Goal: Navigation & Orientation: Locate item on page

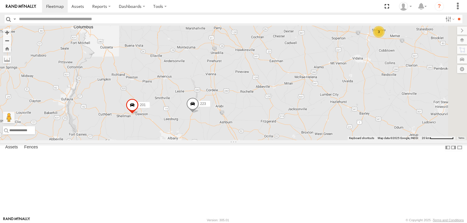
drag, startPoint x: 334, startPoint y: 134, endPoint x: 313, endPoint y: 56, distance: 80.7
click at [313, 56] on div "215 1508 221 212 208 203 1505 231 204 201 223 1502 216 3" at bounding box center [233, 83] width 467 height 115
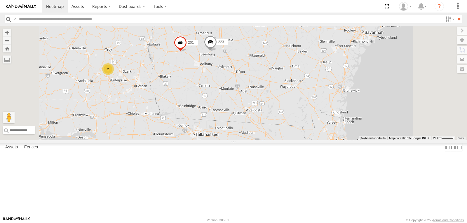
click at [369, 49] on div "215 1508 221 212 208 203 1505 231 204 201 223 1502 216 3 2" at bounding box center [233, 83] width 467 height 115
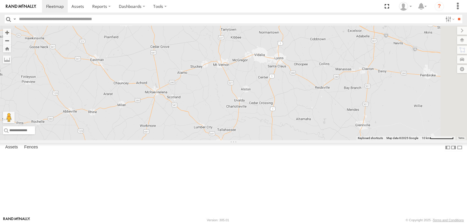
drag, startPoint x: 372, startPoint y: 29, endPoint x: 331, endPoint y: 99, distance: 81.0
click at [331, 99] on div "215 1508 221 212 208 203 1505 231 204 201 223 1502 216 3" at bounding box center [233, 83] width 467 height 115
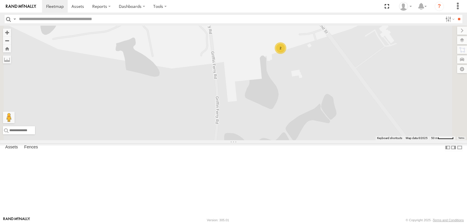
drag, startPoint x: 333, startPoint y: 83, endPoint x: 342, endPoint y: 118, distance: 35.7
click at [342, 118] on div "215 1508 221 212 208 203 1505 231 204 201 223 1502 216 205 2" at bounding box center [233, 83] width 467 height 115
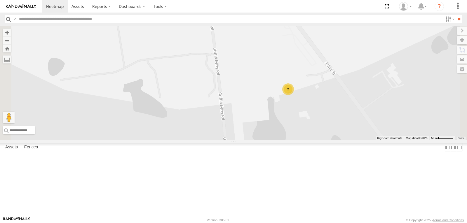
click at [335, 107] on div "215 1508 221 212 208 203 1505 231 204 201 223 1502 216 205 2" at bounding box center [233, 83] width 467 height 115
click at [250, 19] on span at bounding box center [243, 11] width 13 height 16
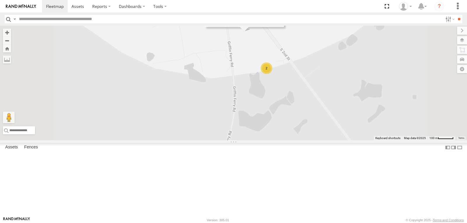
click at [272, 74] on div "2" at bounding box center [266, 68] width 12 height 12
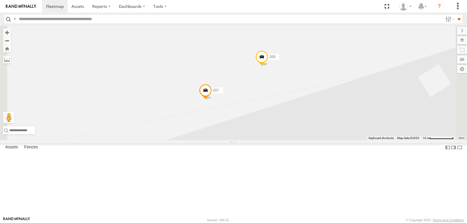
click at [268, 66] on span at bounding box center [261, 58] width 13 height 16
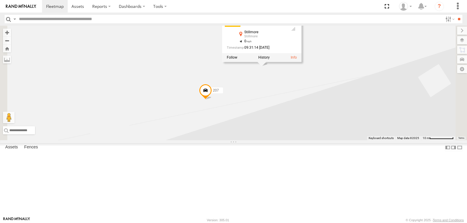
click at [212, 100] on span at bounding box center [205, 92] width 13 height 16
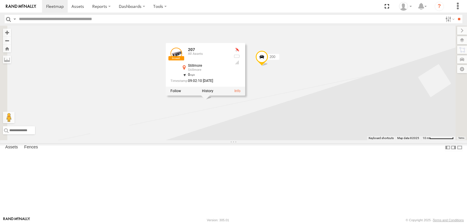
scroll to position [146, 0]
click at [268, 66] on span at bounding box center [261, 58] width 13 height 16
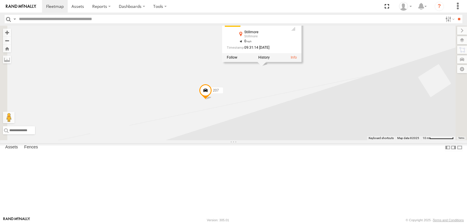
click at [212, 100] on span at bounding box center [205, 92] width 13 height 16
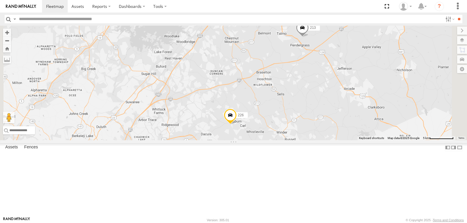
drag, startPoint x: 366, startPoint y: 86, endPoint x: 334, endPoint y: 108, distance: 38.8
click at [336, 108] on div "221 215 212 204 208 203 1505 216 231 1508 1502 213 226" at bounding box center [233, 83] width 467 height 115
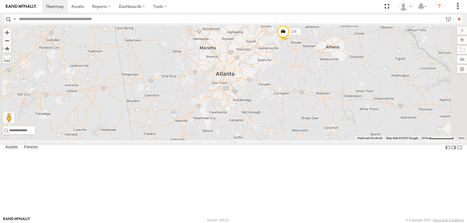
drag, startPoint x: 369, startPoint y: 79, endPoint x: 320, endPoint y: 111, distance: 58.1
click at [322, 110] on div "215 212 208 203 1505 231 1508 221 204 216 1502 213 226 4" at bounding box center [233, 83] width 467 height 115
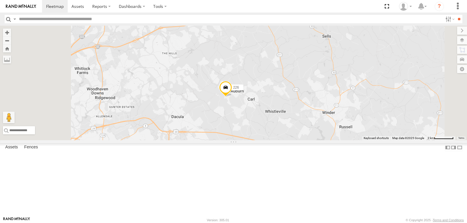
click at [232, 97] on span at bounding box center [225, 89] width 13 height 16
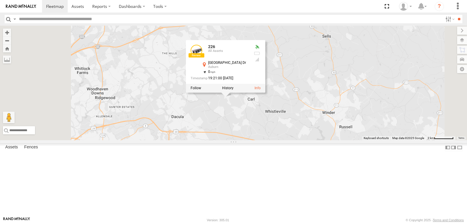
click at [377, 111] on div "215 212 208 203 1505 231 1508 221 204 216 1502 213 226 226 All Assets [GEOGRAPH…" at bounding box center [233, 83] width 467 height 115
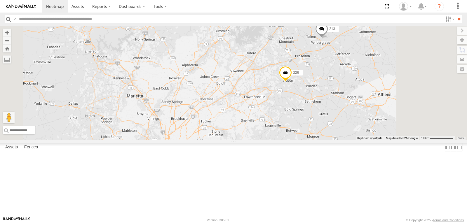
click at [328, 38] on span at bounding box center [321, 30] width 13 height 16
